Goal: Information Seeking & Learning: Learn about a topic

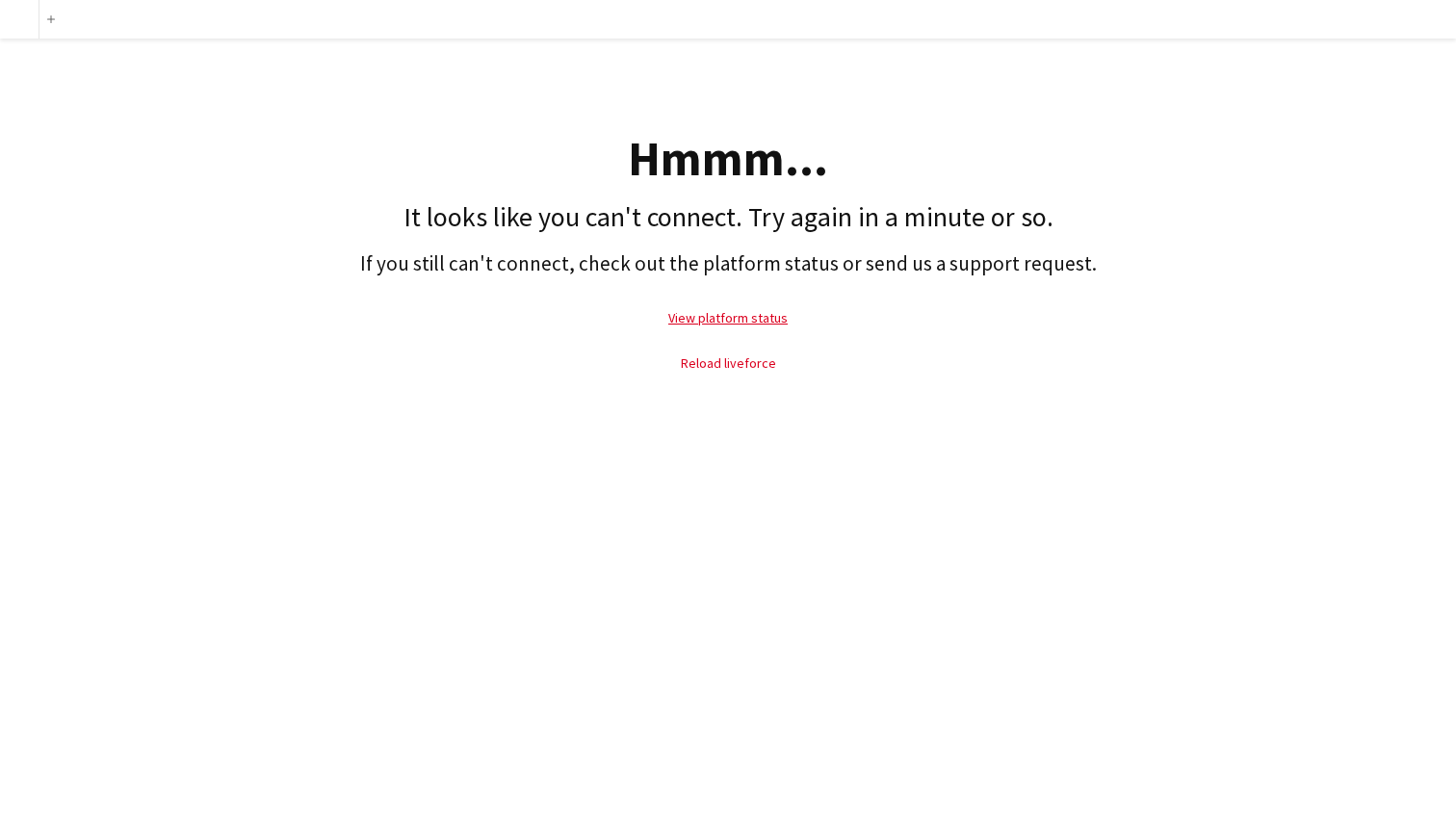
click at [739, 364] on link "Reload liveforce" at bounding box center [729, 362] width 95 height 17
click at [738, 363] on link "Reload liveforce" at bounding box center [729, 362] width 95 height 17
click at [728, 367] on link "Reload liveforce" at bounding box center [729, 362] width 95 height 17
click at [733, 366] on link "Reload liveforce" at bounding box center [729, 362] width 95 height 17
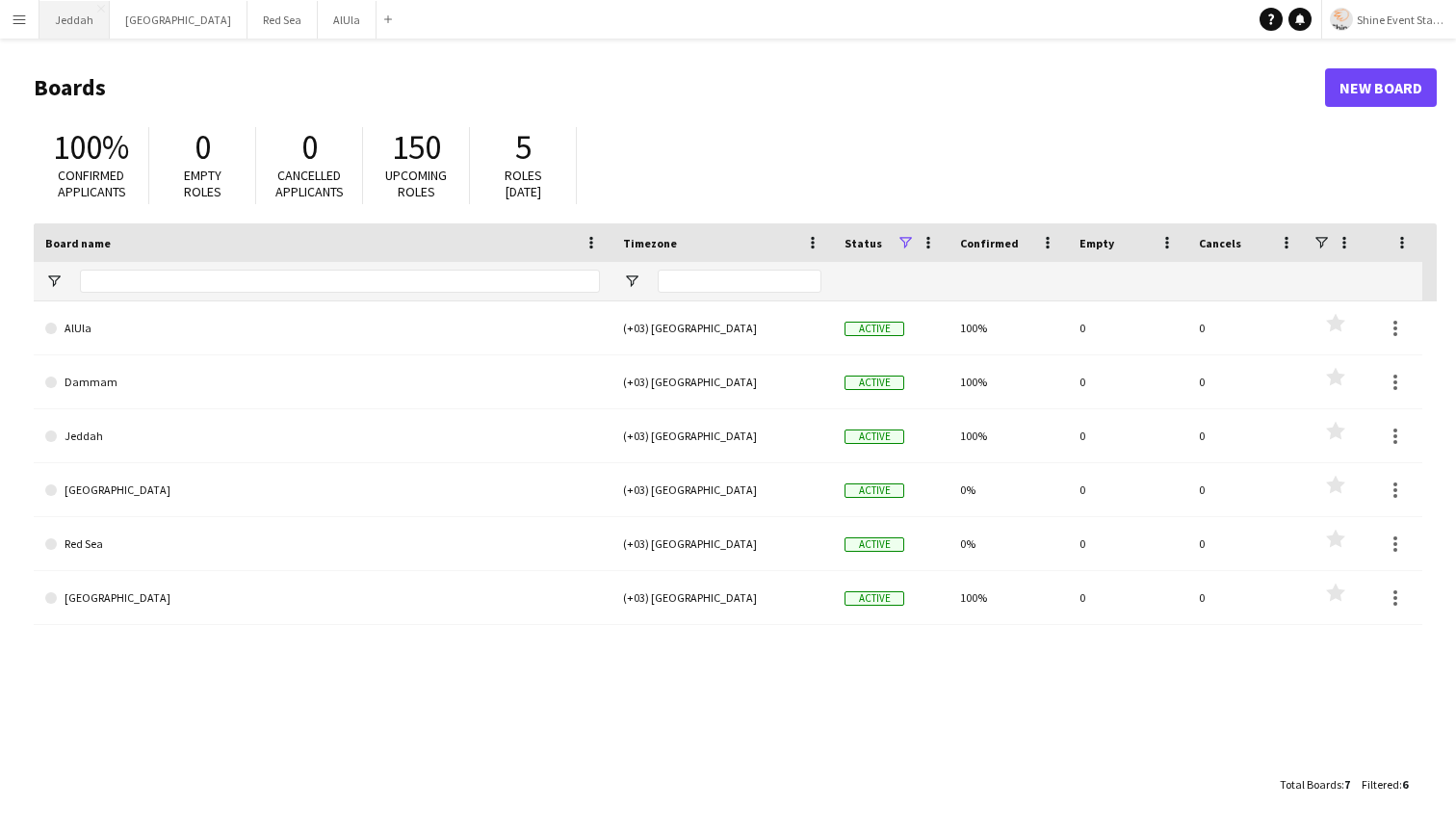
click at [66, 33] on button "Jeddah Close" at bounding box center [75, 20] width 71 height 38
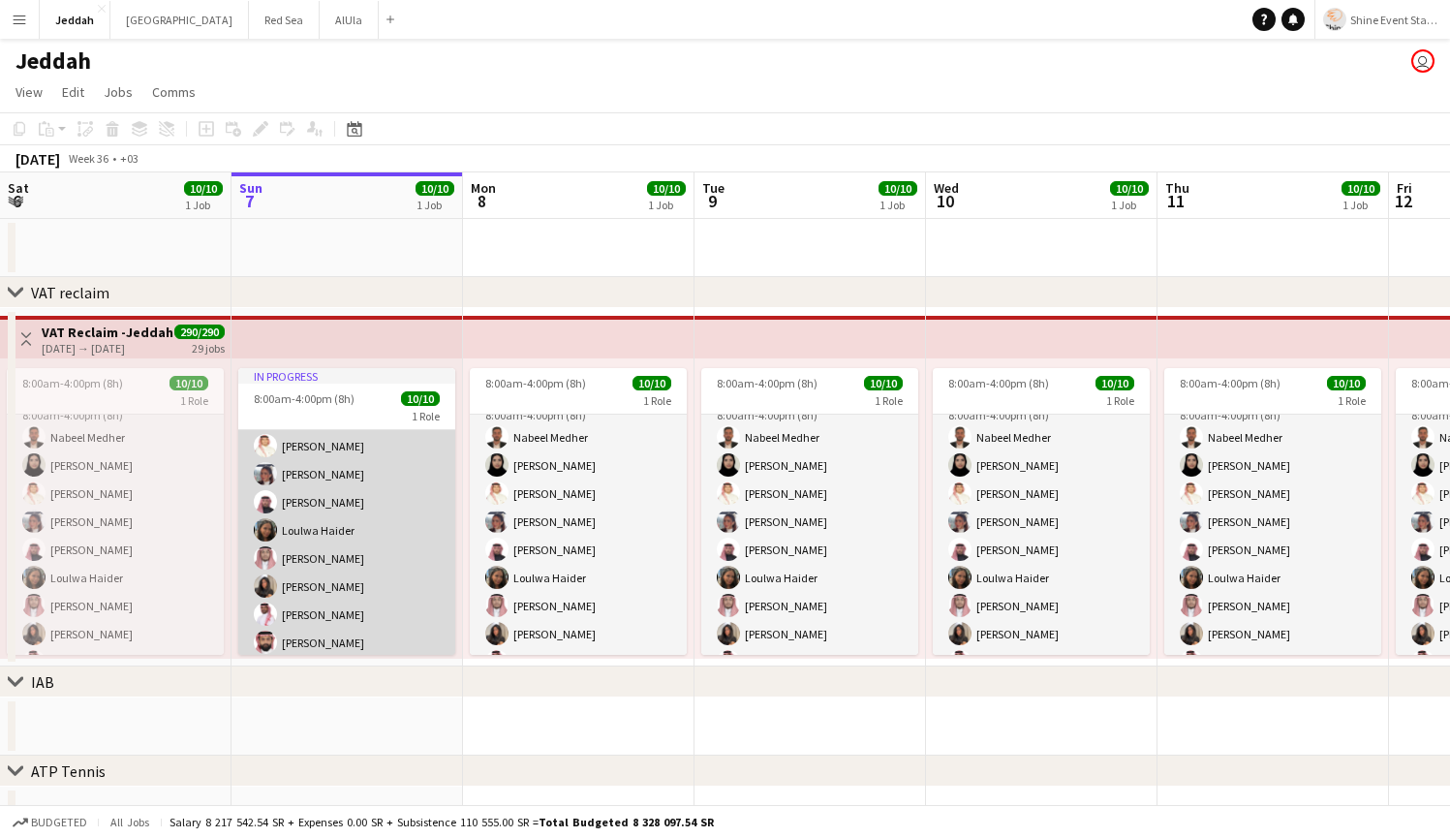
scroll to position [78, 0]
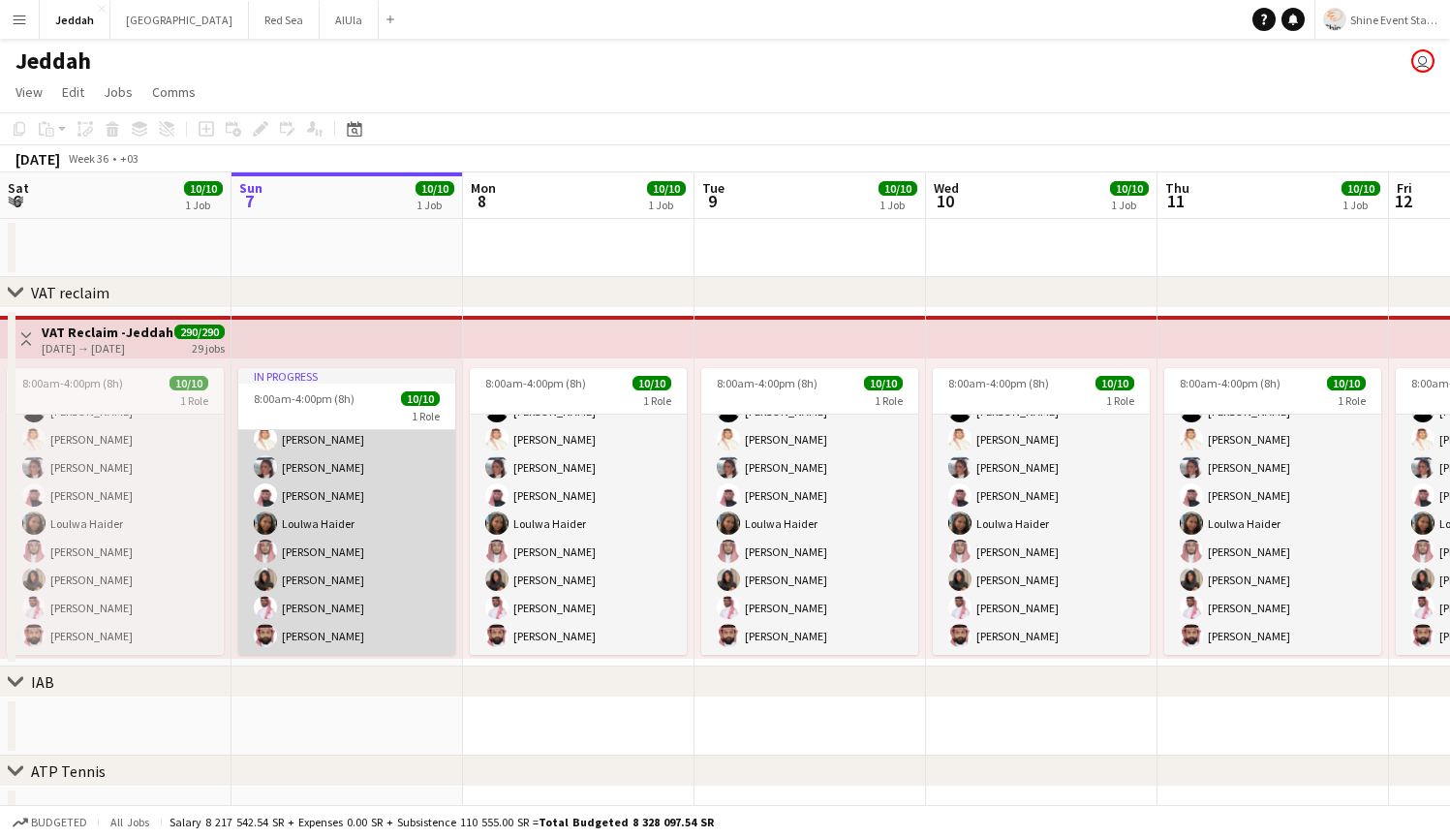
click at [345, 524] on app-card-role "14 Promoter [DATE] 8:00am-4:00pm (8h) Nabeel Medher Tara [PERSON_NAME] Amaal Ab…" at bounding box center [346, 495] width 217 height 319
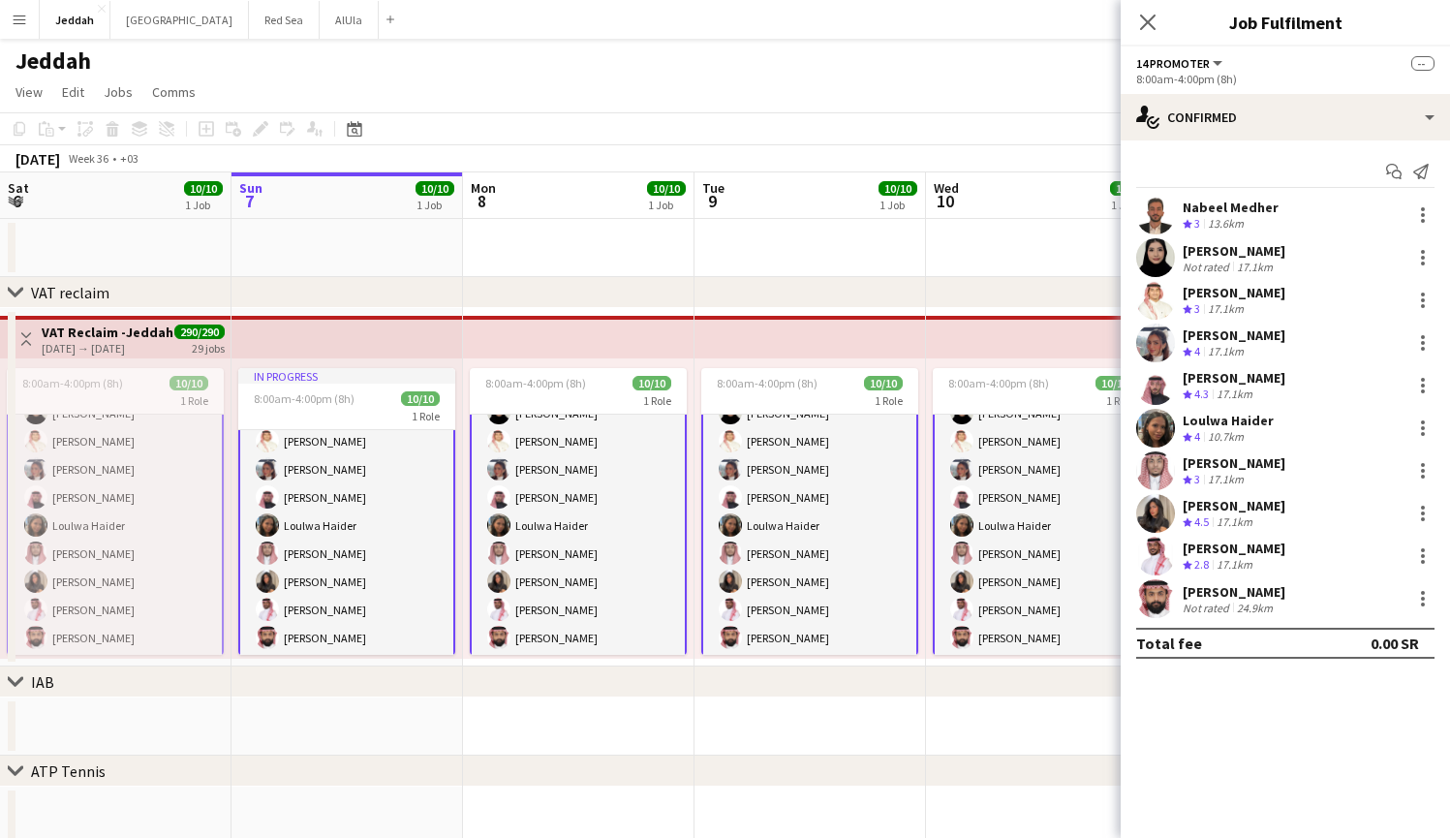
click at [1159, 221] on app-user-avatar at bounding box center [1155, 215] width 39 height 39
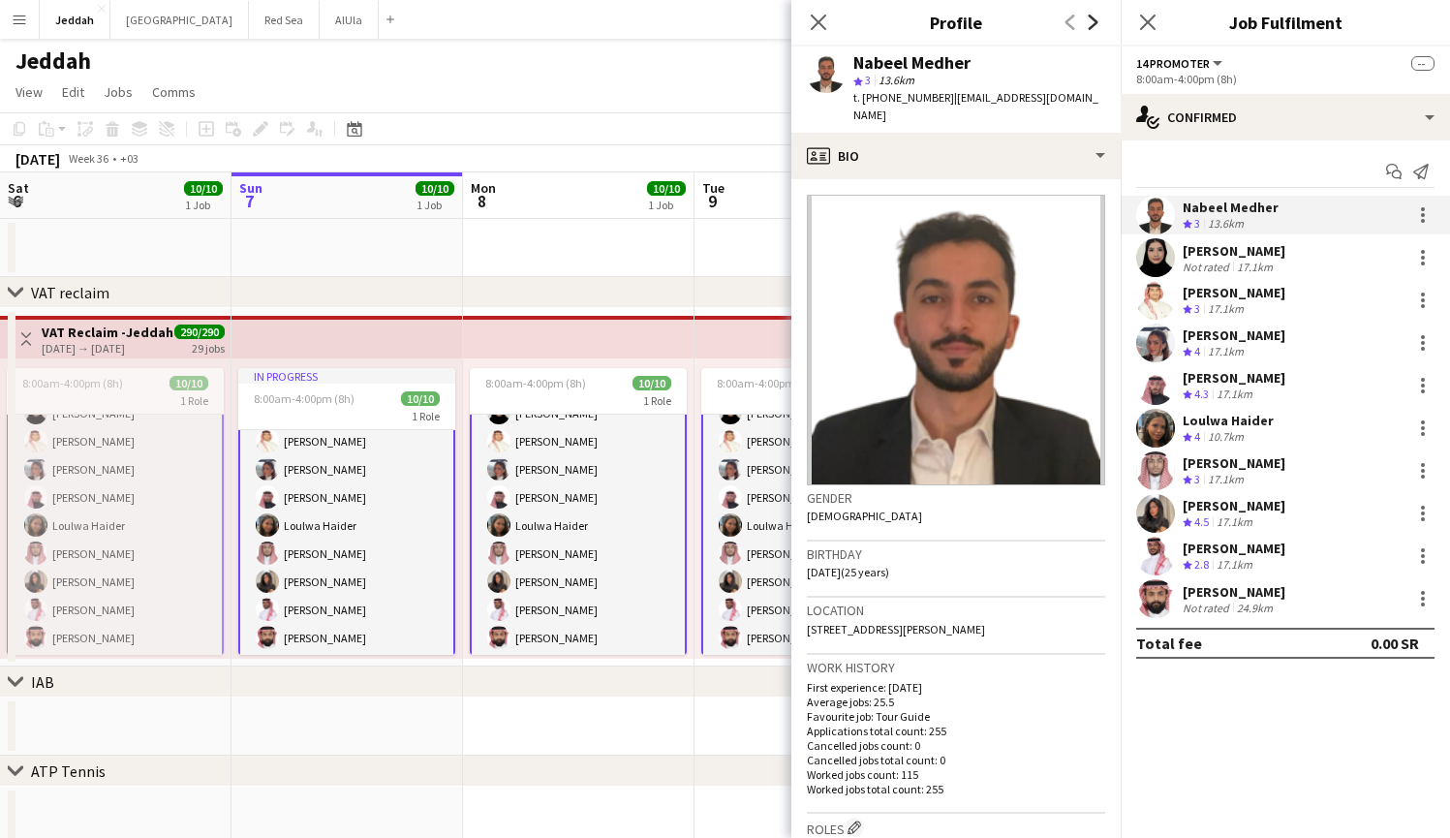
click at [1090, 25] on icon "Next" at bounding box center [1092, 22] width 15 height 15
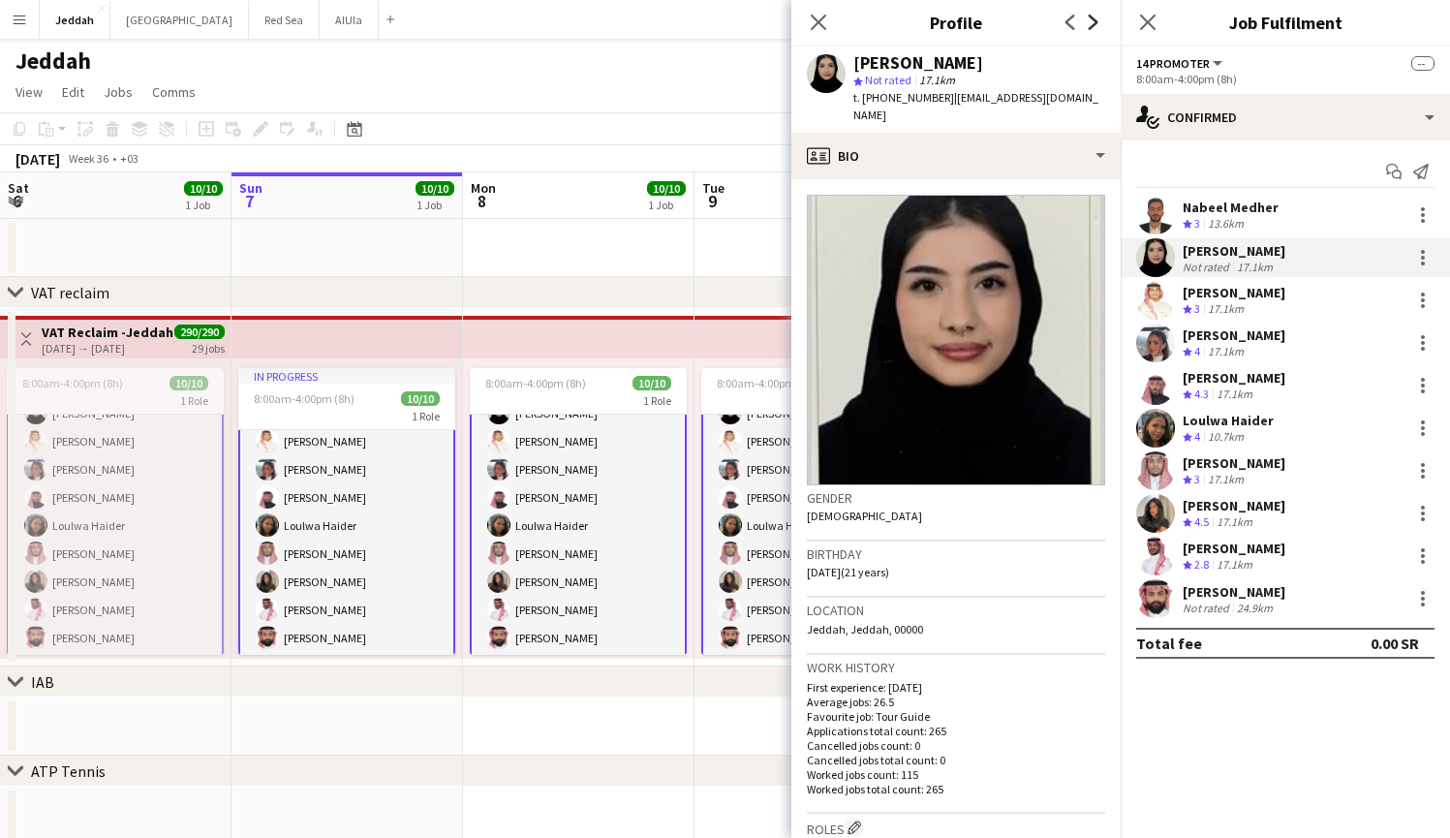
click at [1090, 25] on icon "Next" at bounding box center [1092, 22] width 15 height 15
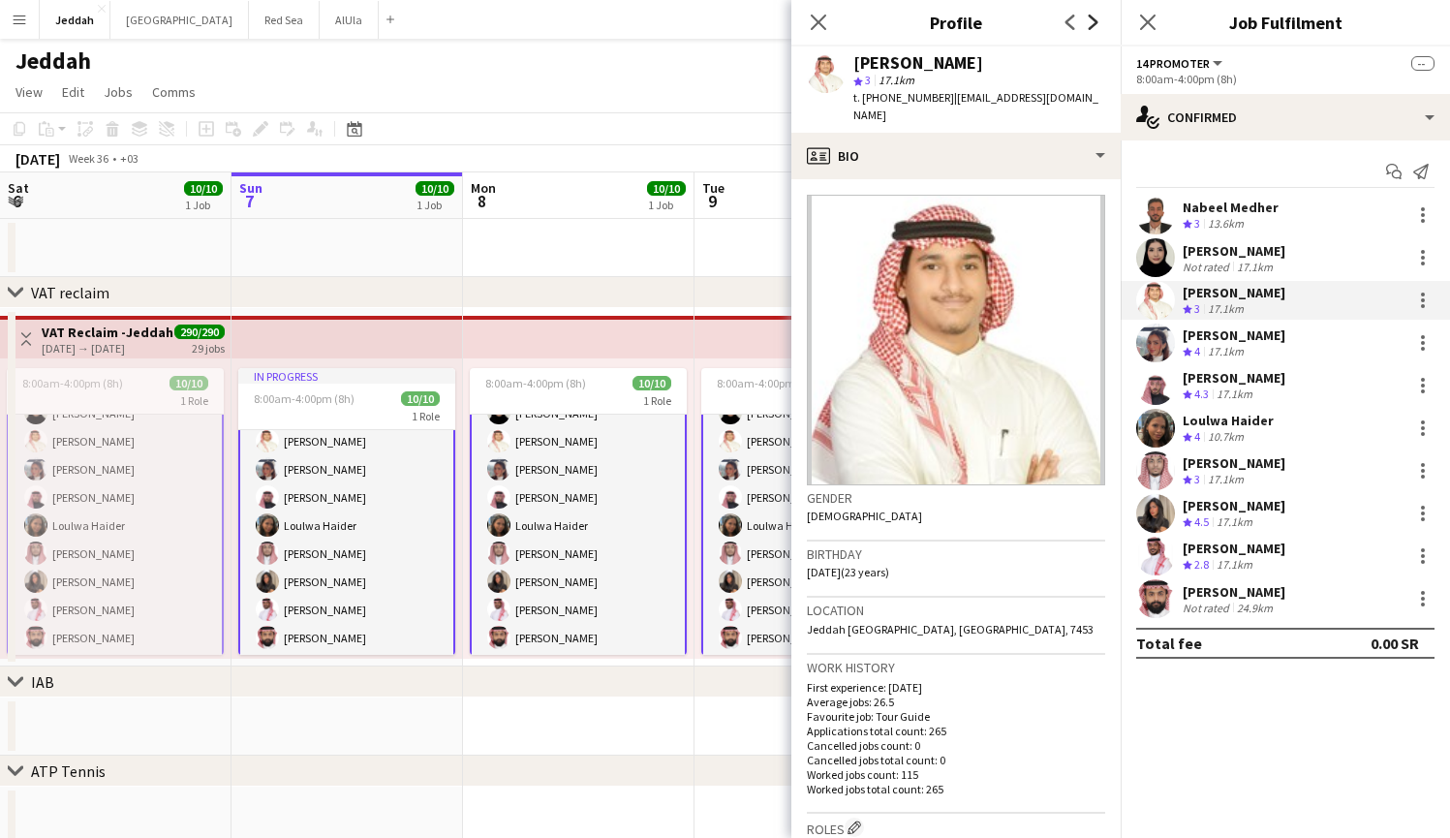
click at [1090, 25] on icon "Next" at bounding box center [1092, 22] width 15 height 15
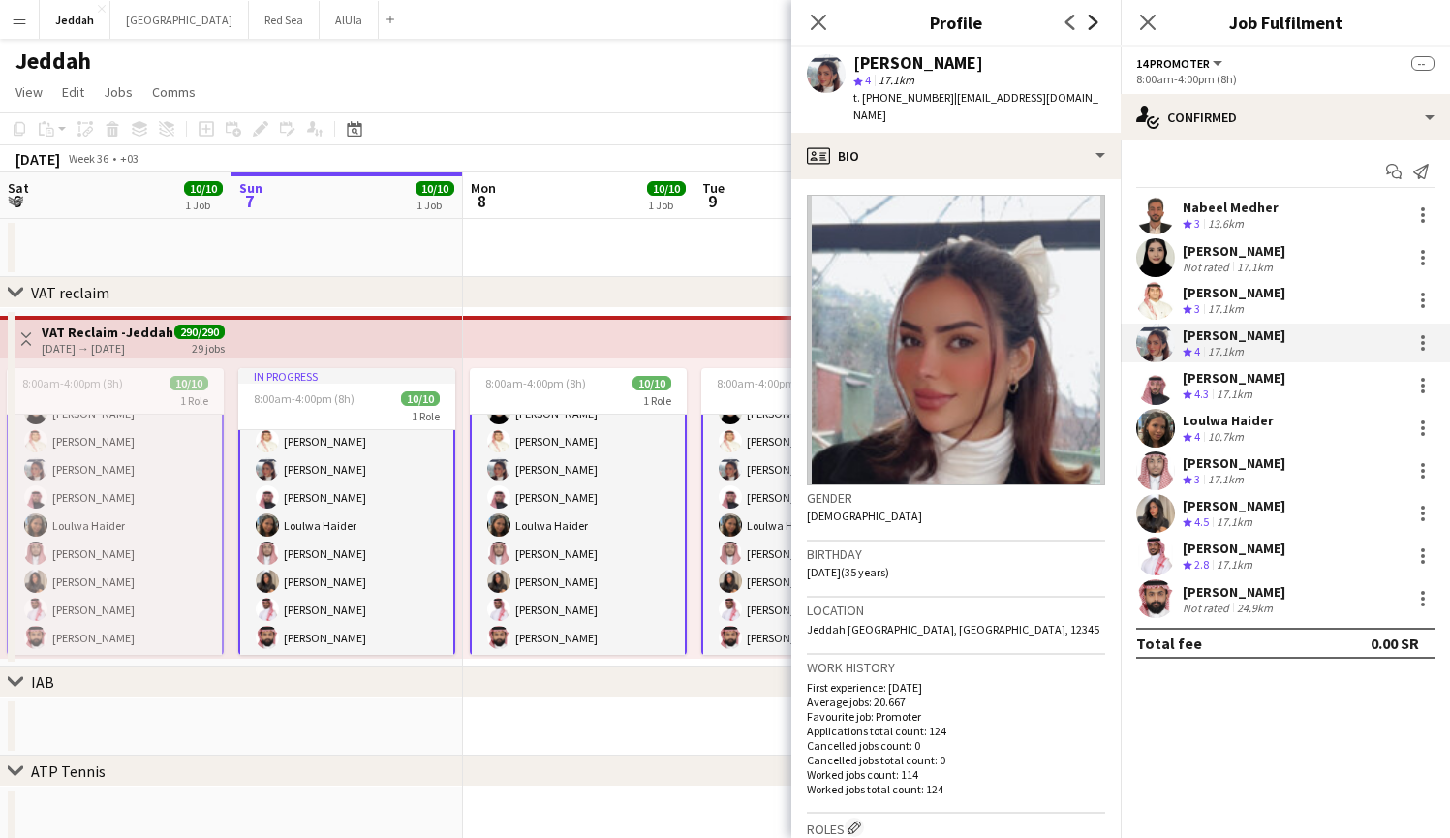
click at [1090, 25] on icon "Next" at bounding box center [1092, 22] width 15 height 15
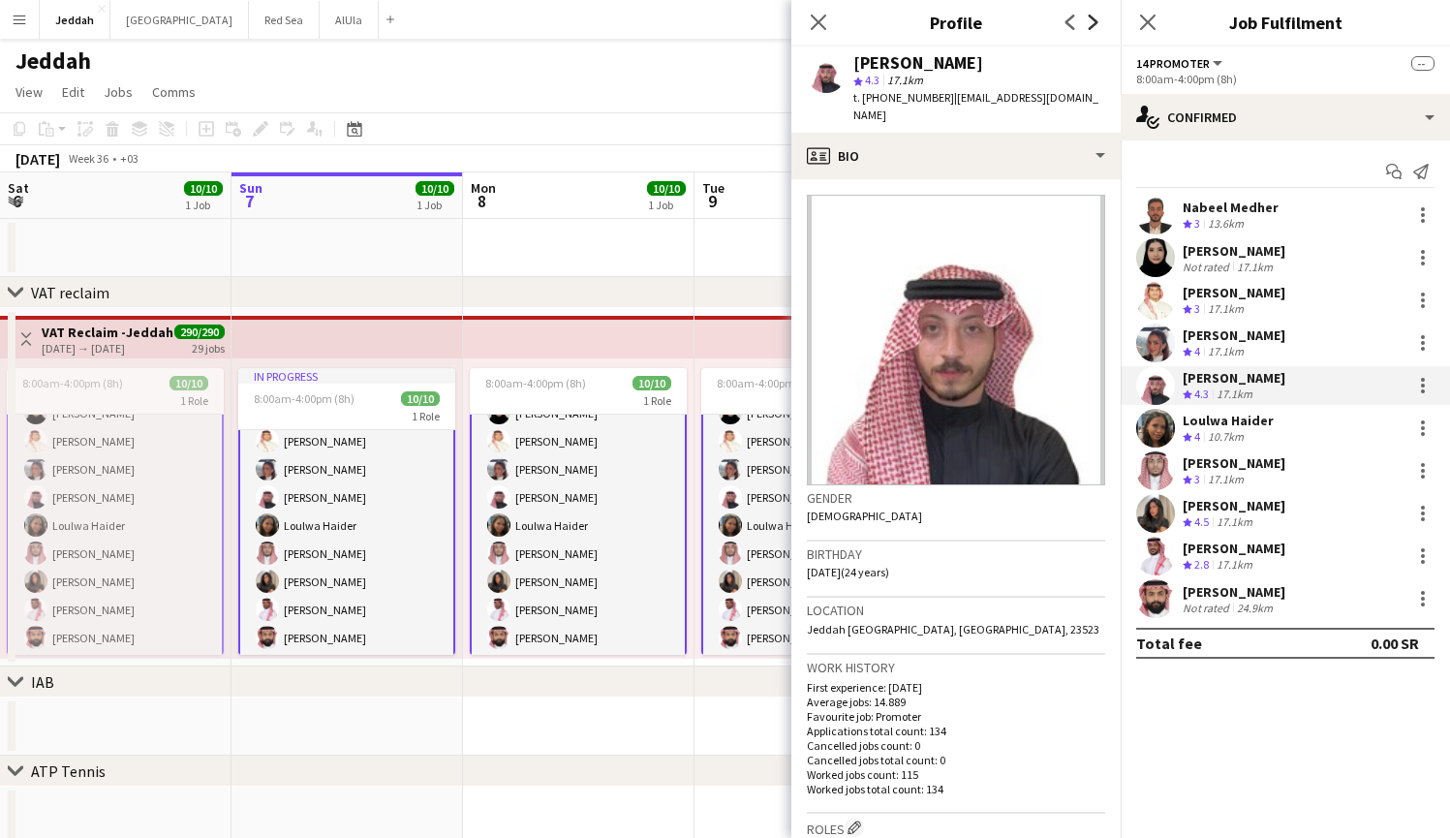
click at [1090, 25] on icon "Next" at bounding box center [1092, 22] width 15 height 15
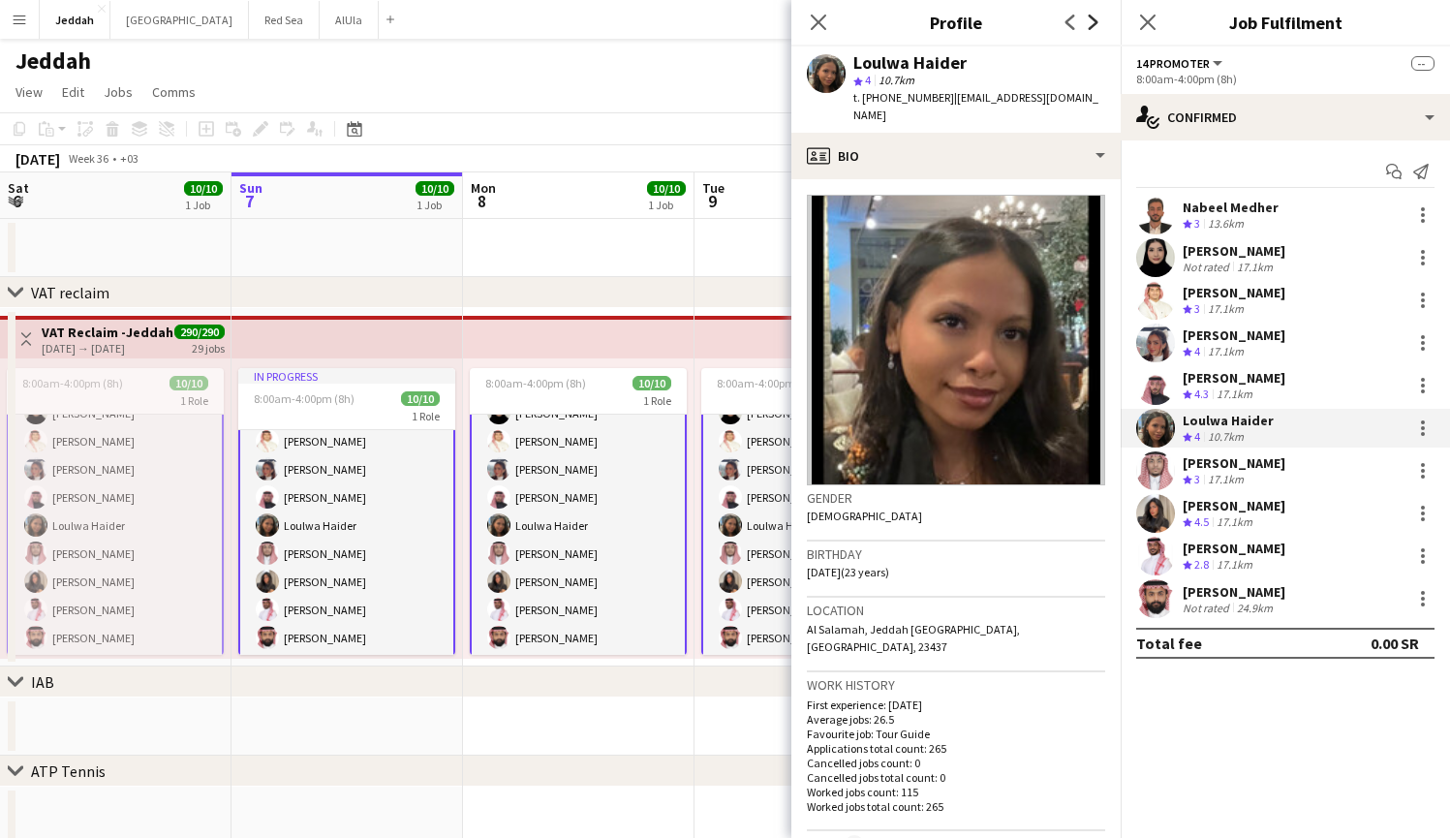
click at [1090, 25] on icon "Next" at bounding box center [1092, 22] width 15 height 15
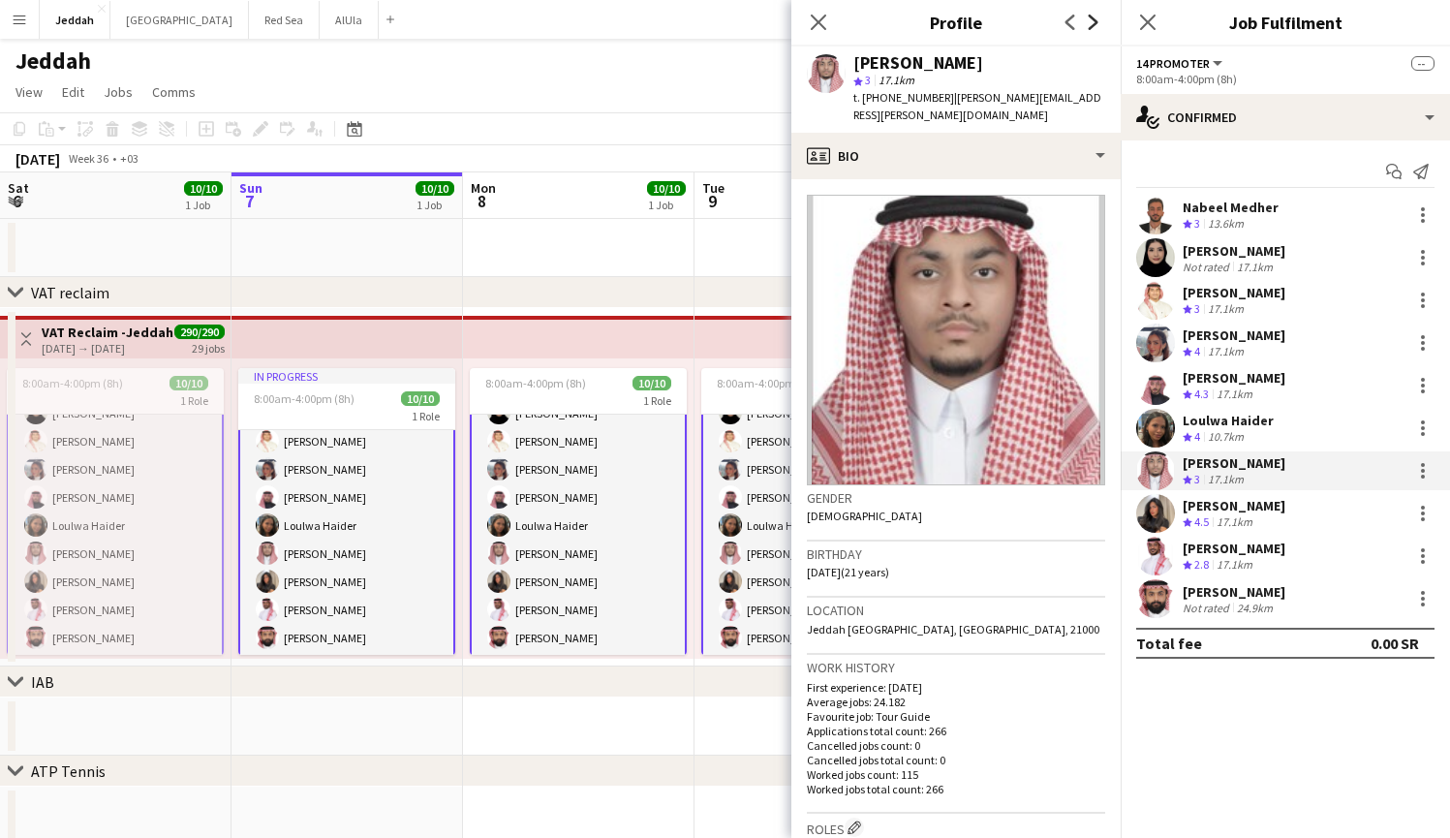
click at [1090, 25] on icon "Next" at bounding box center [1092, 22] width 15 height 15
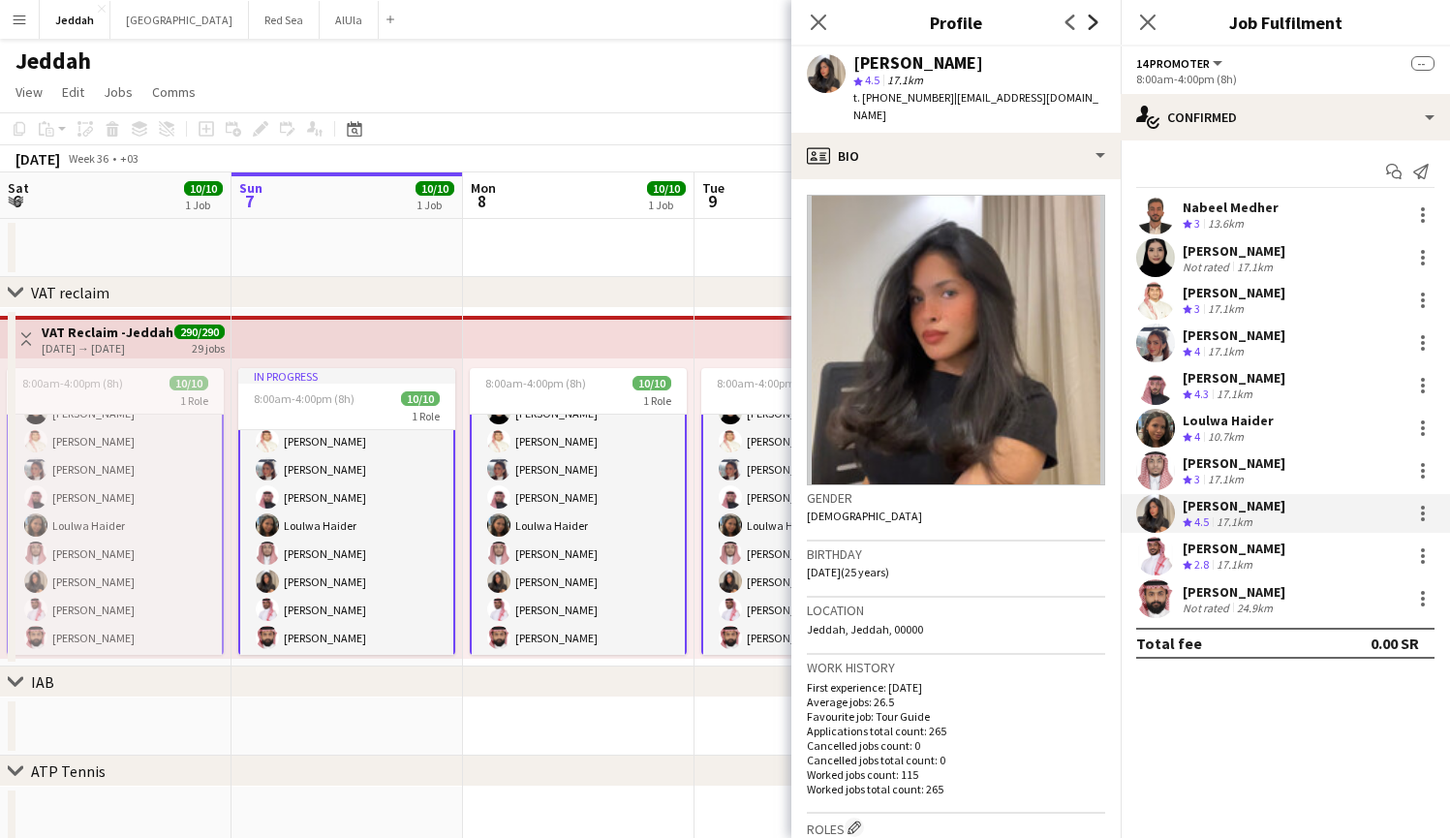
click at [1090, 25] on icon "Next" at bounding box center [1092, 22] width 15 height 15
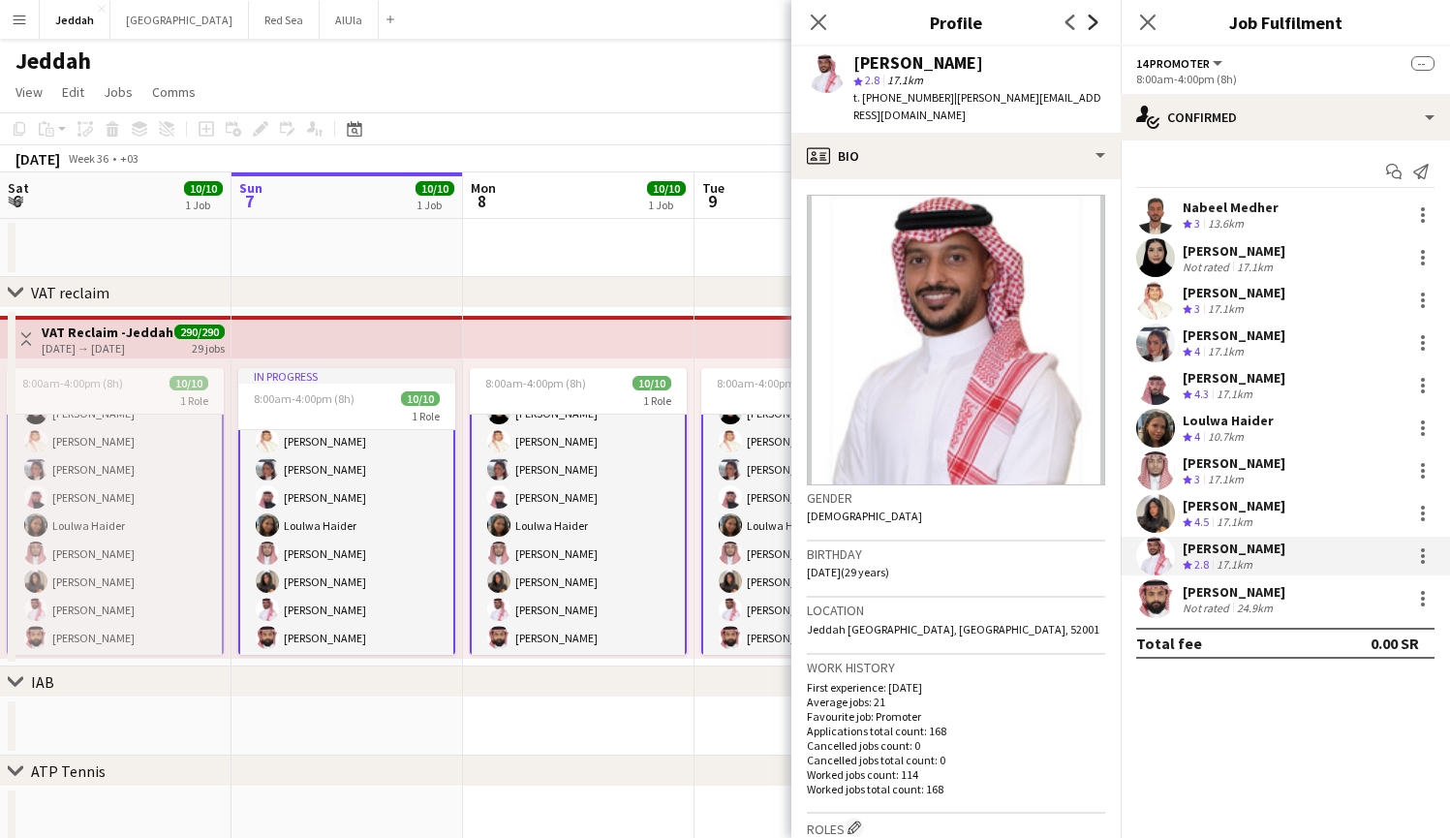
click at [1090, 25] on icon "Next" at bounding box center [1092, 22] width 15 height 15
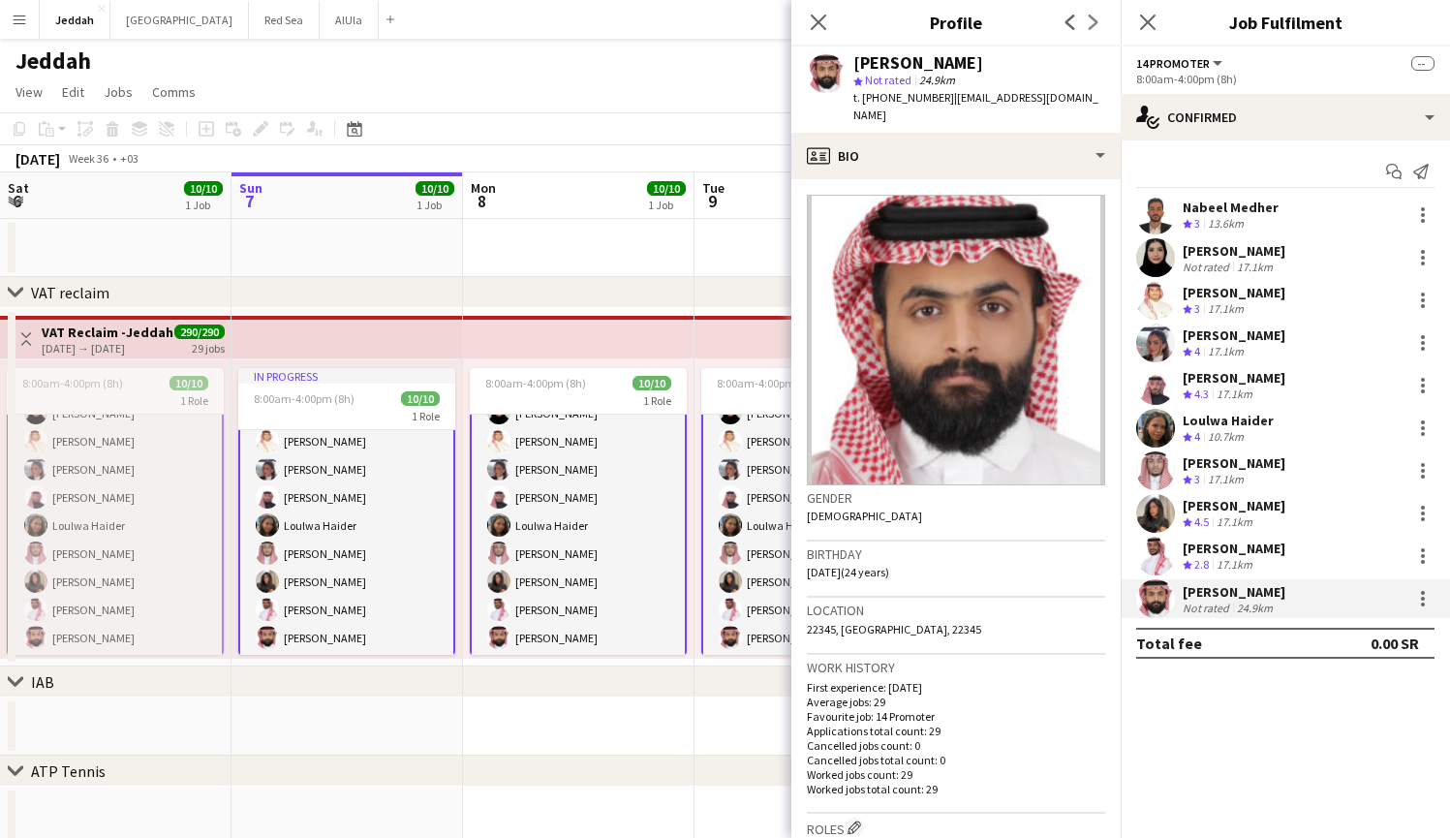
click at [1090, 25] on div "Previous Next" at bounding box center [1081, 22] width 77 height 45
click at [820, 23] on icon at bounding box center [818, 22] width 18 height 18
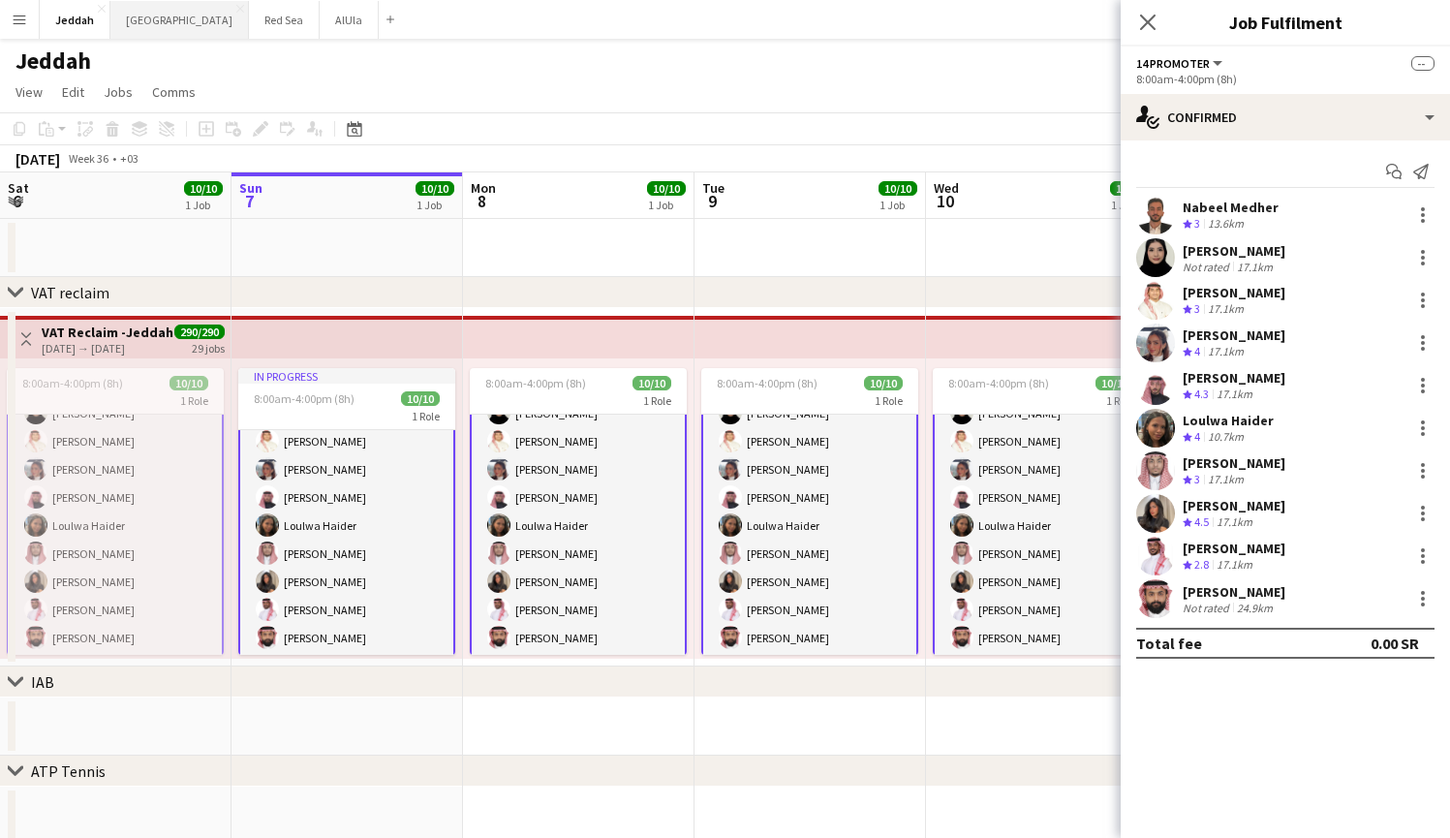
click at [144, 29] on button "Riyadh Close" at bounding box center [179, 20] width 138 height 38
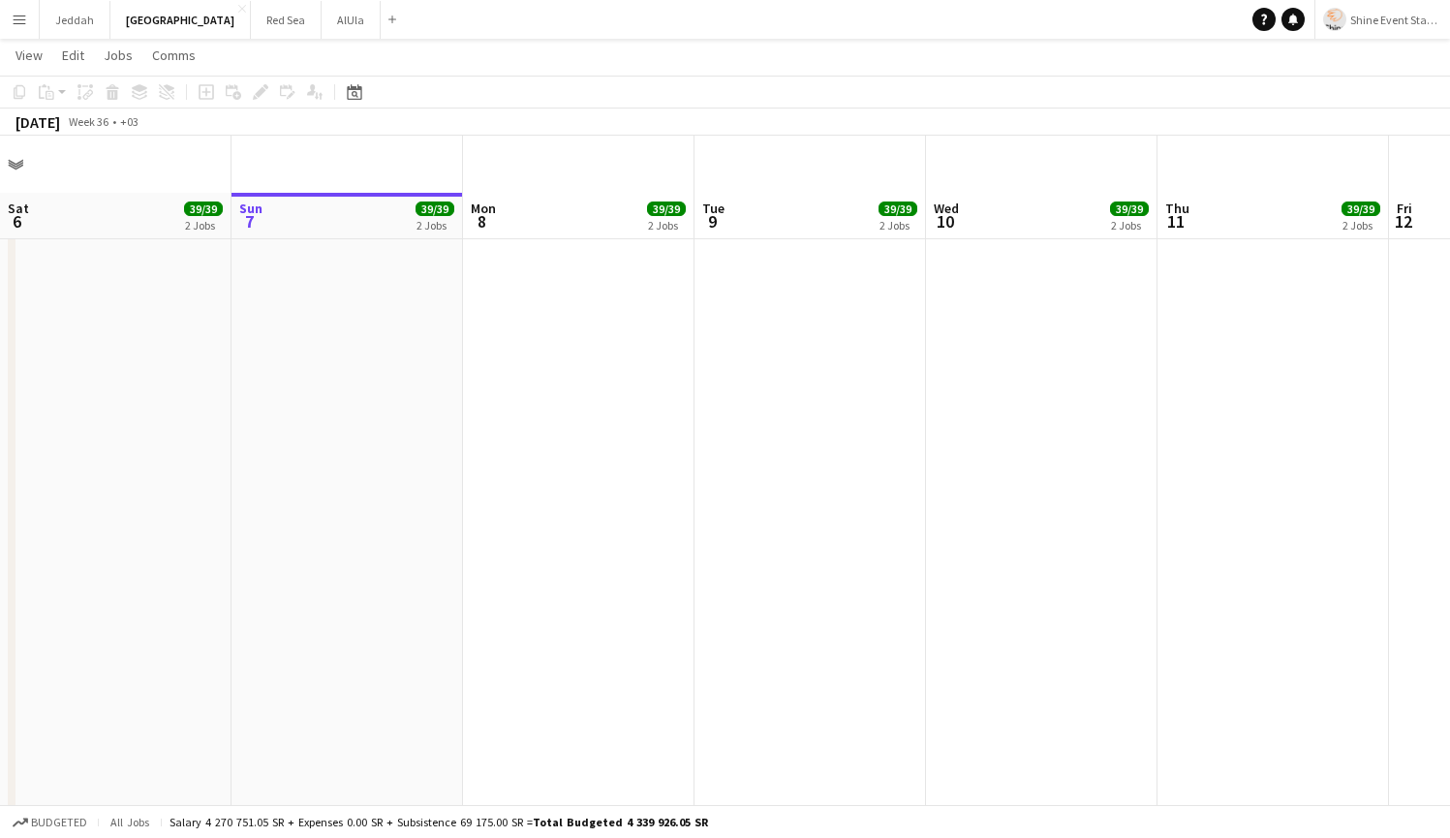
scroll to position [57, 0]
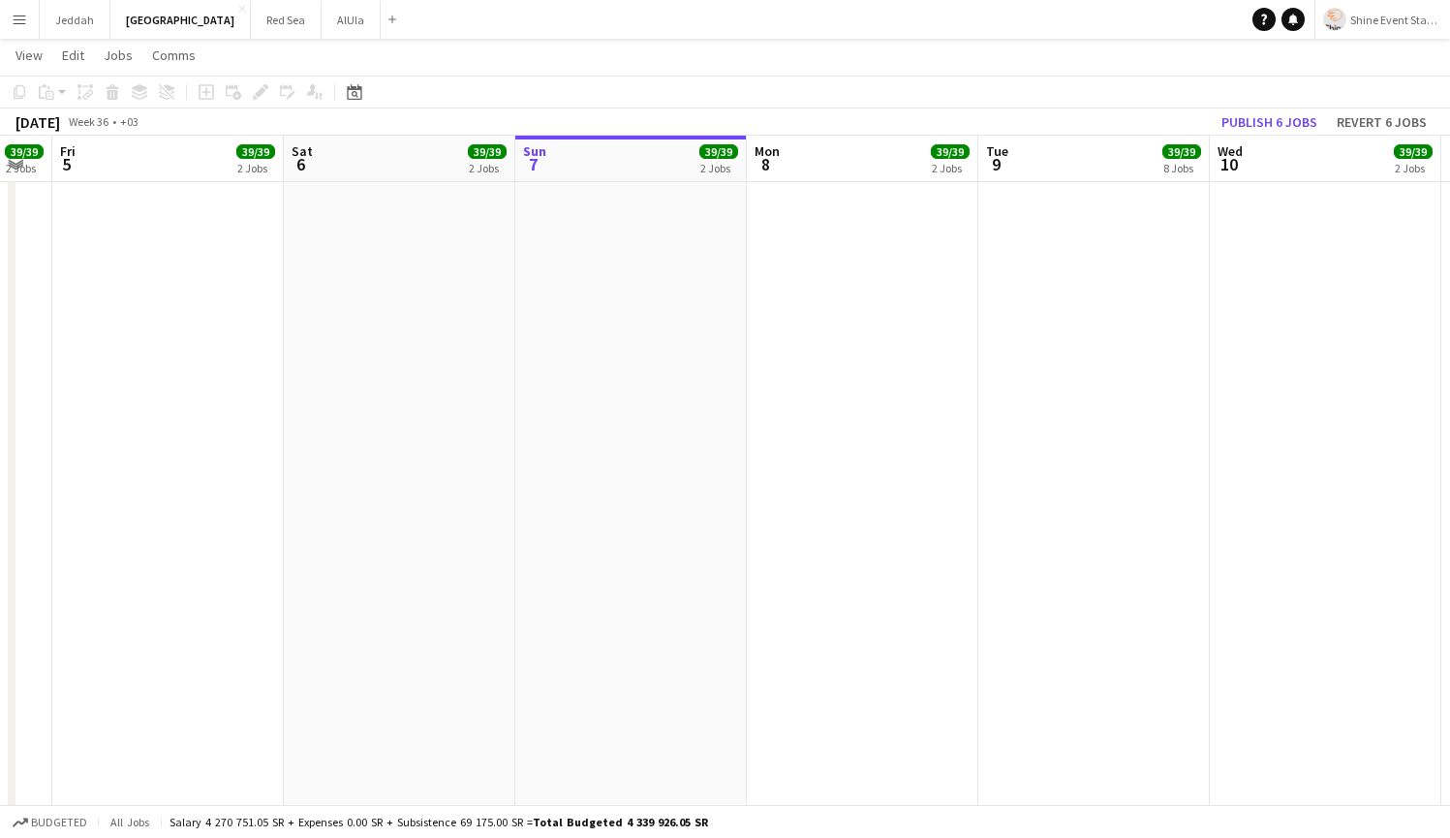
drag, startPoint x: 497, startPoint y: 447, endPoint x: 780, endPoint y: 528, distance: 294.9
